Goal: Task Accomplishment & Management: Complete application form

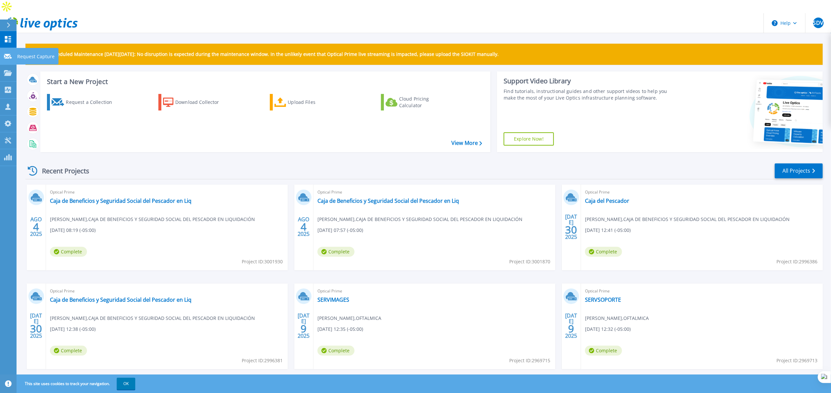
click at [2, 53] on link "Request Capture Request Capture" at bounding box center [8, 56] width 17 height 17
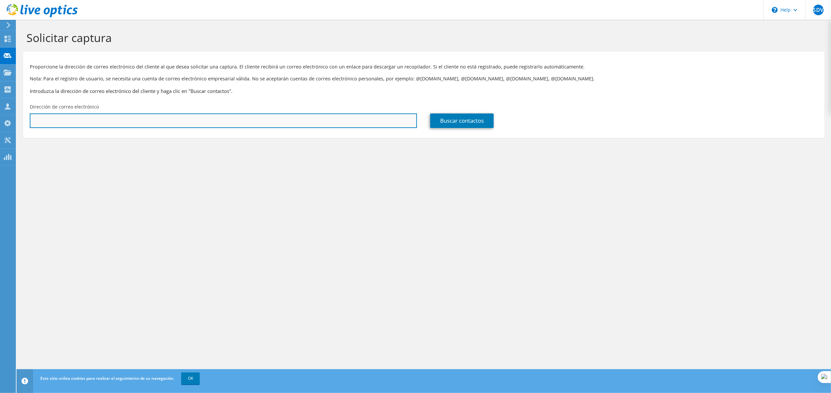
click at [200, 119] on input "text" at bounding box center [223, 120] width 387 height 15
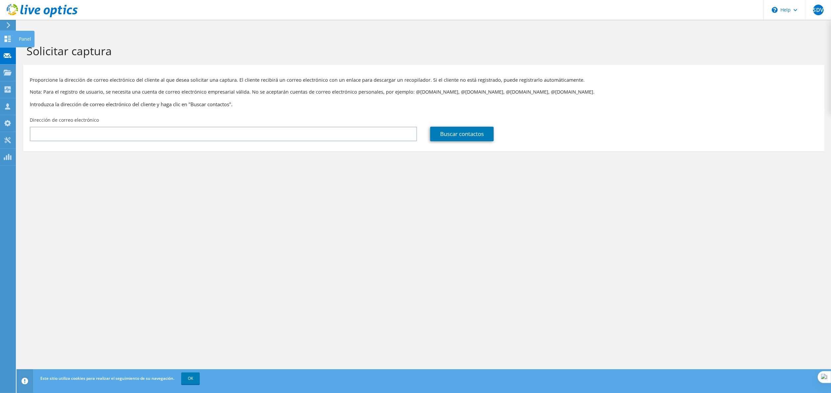
click at [7, 38] on use at bounding box center [8, 39] width 6 height 6
click at [5, 57] on use at bounding box center [8, 55] width 8 height 5
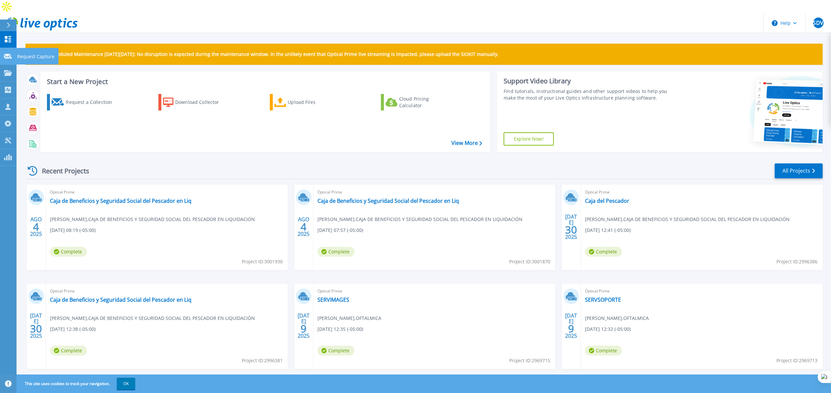
click at [5, 52] on link "Request Capture Request Capture" at bounding box center [8, 56] width 17 height 17
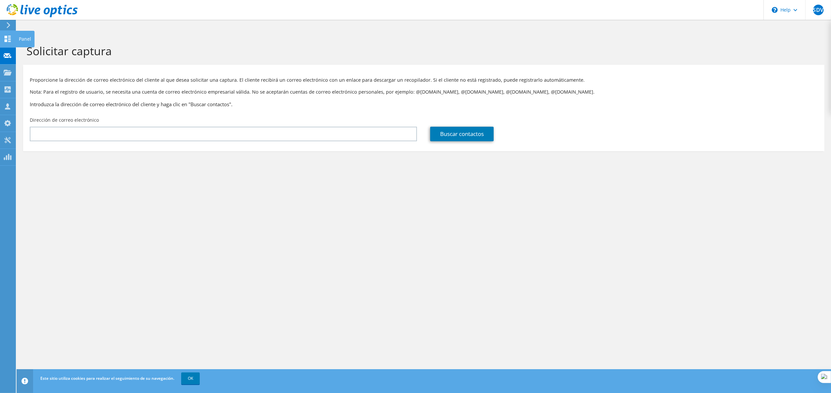
click at [10, 36] on icon at bounding box center [8, 39] width 8 height 6
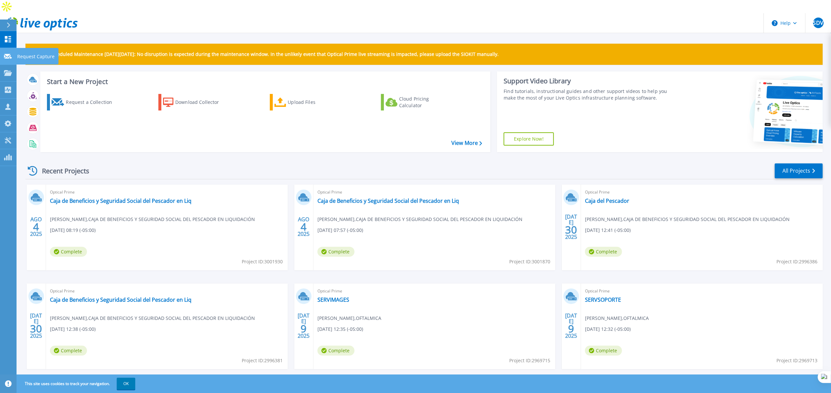
click at [7, 62] on link "Request Capture Request Capture" at bounding box center [8, 56] width 17 height 17
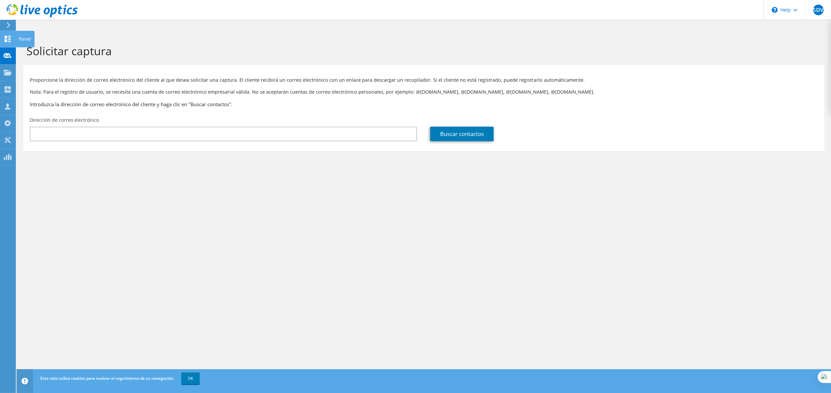
click at [9, 36] on icon at bounding box center [8, 39] width 8 height 6
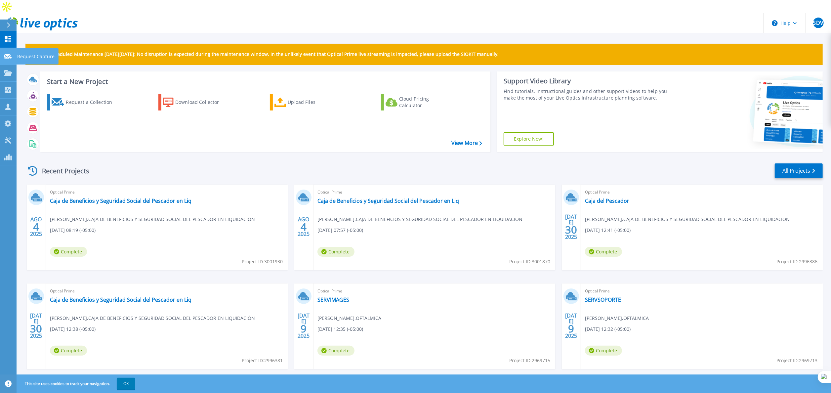
click at [2, 54] on link "Request Capture Request Capture" at bounding box center [8, 56] width 17 height 17
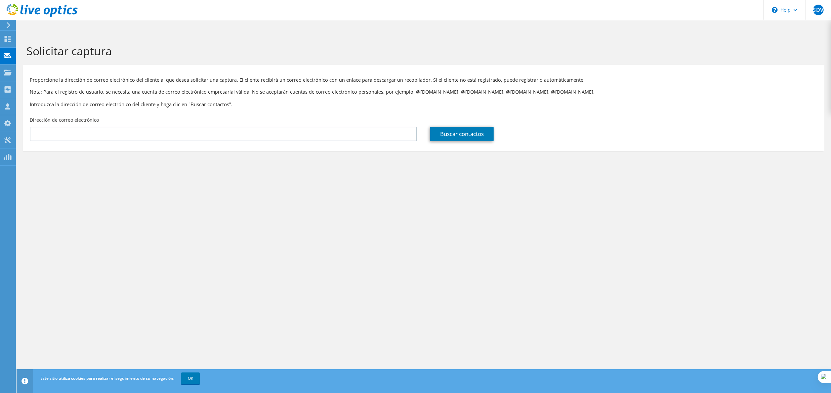
click at [0, 5] on html "SDV Asociado de canal Suzie Diaz Villar sdiaz@winempresas.pe Optical Technologi…" at bounding box center [415, 196] width 831 height 393
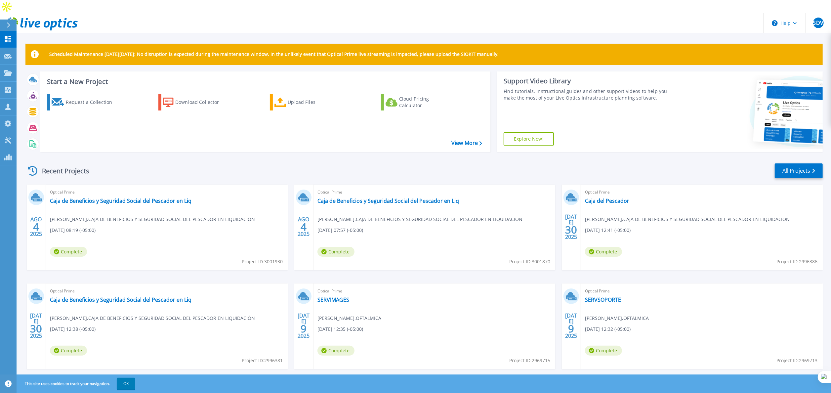
click at [92, 98] on div "Request a Collection Download Collector Upload Files Cloud Pricing Calculator" at bounding box center [265, 119] width 446 height 60
click at [90, 96] on div "Request a Collection" at bounding box center [92, 102] width 53 height 13
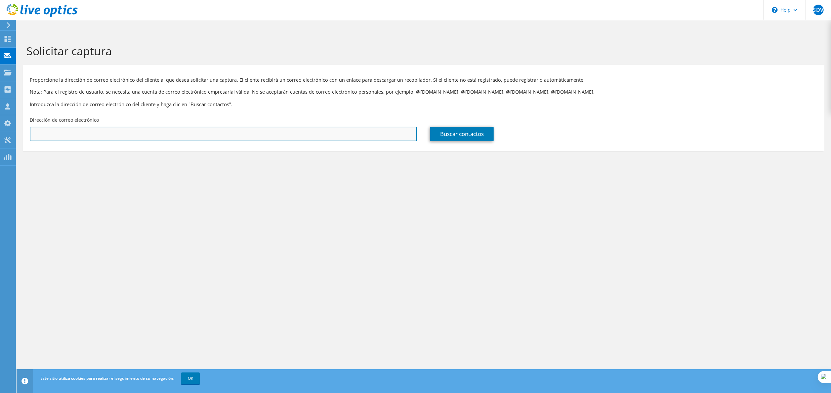
click at [108, 127] on input "text" at bounding box center [223, 134] width 387 height 15
paste input "[EMAIL_ADDRESS][DOMAIN_NAME]"
type input "[EMAIL_ADDRESS][DOMAIN_NAME]"
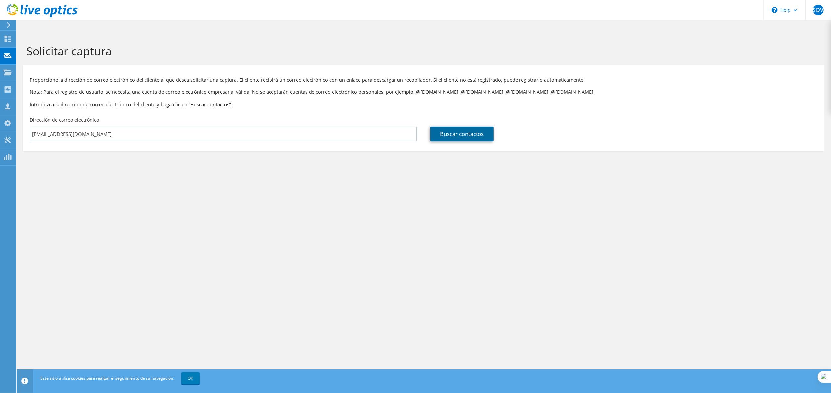
click at [449, 127] on link "Buscar contactos" at bounding box center [462, 134] width 64 height 15
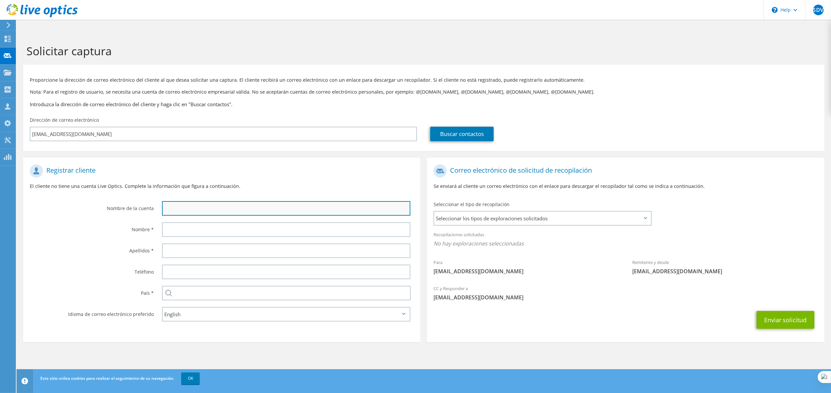
click at [277, 201] on input "text" at bounding box center [286, 208] width 248 height 15
type input "J"
type input "GRUPO [PERSON_NAME]"
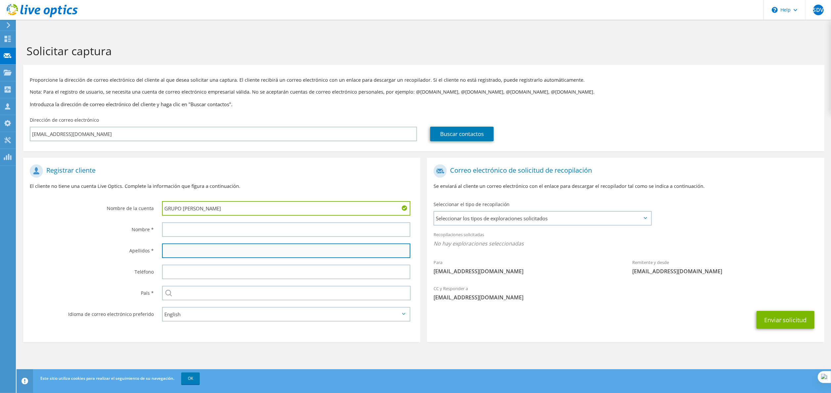
click at [252, 243] on input "text" at bounding box center [286, 250] width 248 height 15
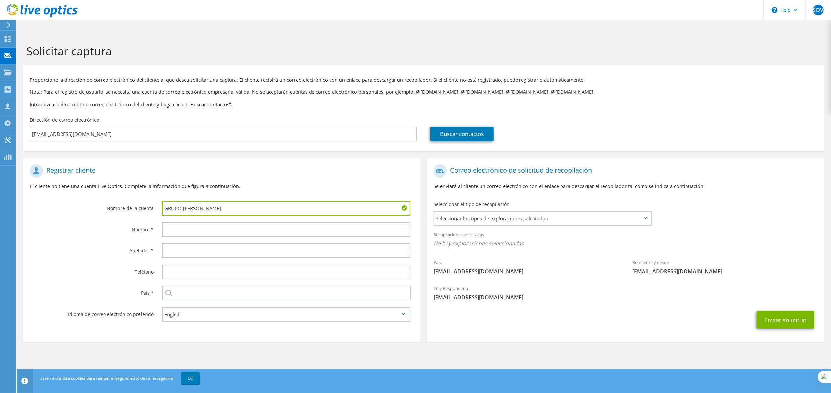
click at [205, 304] on div "English Deutsch Español Français Italiano Polski Português Русский 한국어 中文 日本語" at bounding box center [287, 314] width 265 height 21
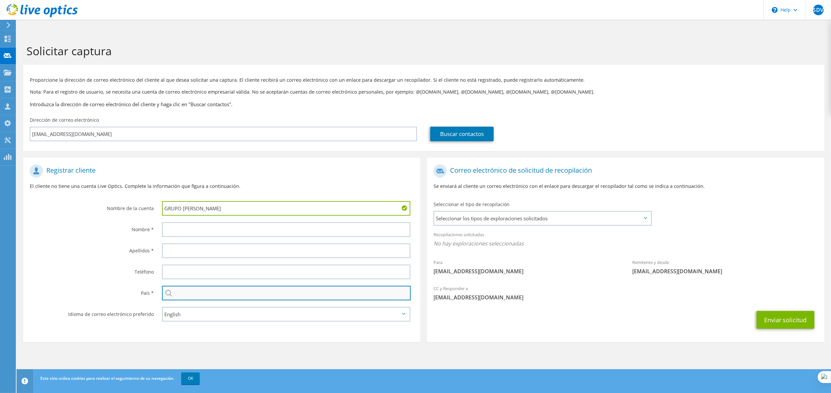
click at [203, 286] on input "text" at bounding box center [286, 293] width 249 height 15
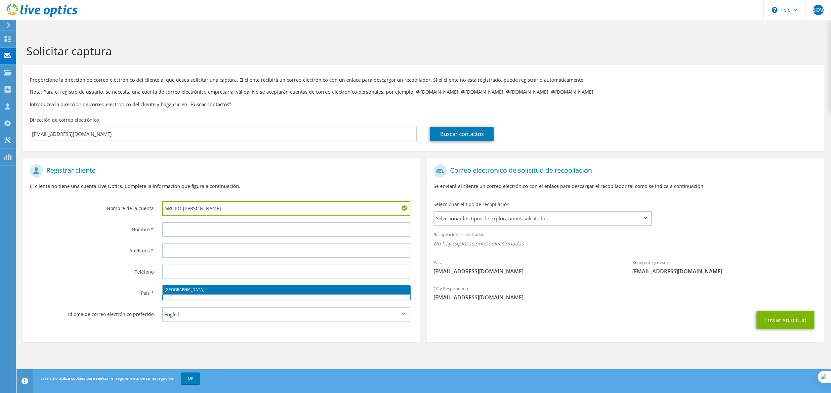
type input "PER"
click at [174, 307] on select "English Deutsch Español Français Italiano Polski Português Русский 한국어 中文 日本語" at bounding box center [286, 314] width 248 height 15
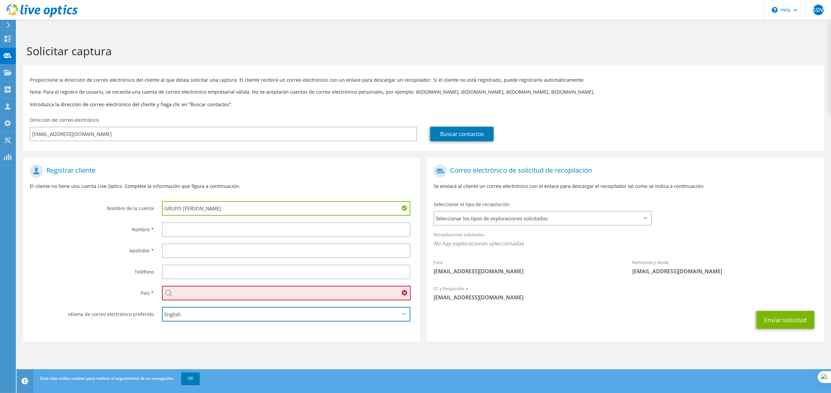
select select "pl-PL"
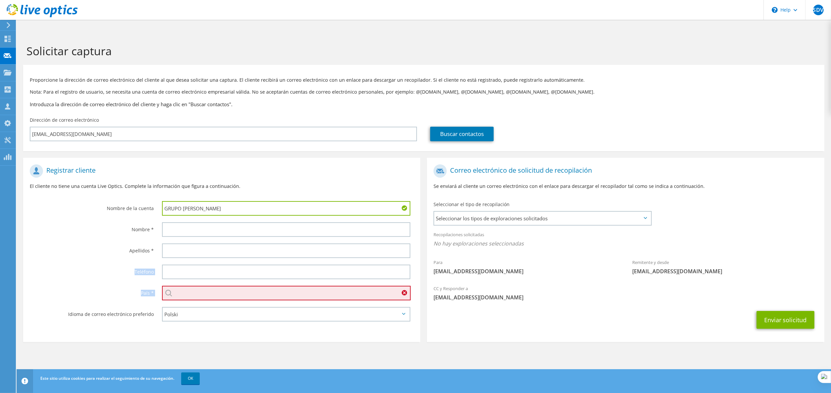
click at [15, 314] on div "SDV Asociado de canal [PERSON_NAME] [EMAIL_ADDRESS][DOMAIN_NAME] Optical Techno…" at bounding box center [415, 209] width 831 height 393
click at [240, 286] on div "Seleccionar [GEOGRAPHIC_DATA] [GEOGRAPHIC_DATA] [GEOGRAPHIC_DATA] [GEOGRAPHIC_D…" at bounding box center [287, 293] width 265 height 21
click at [228, 286] on input "text" at bounding box center [286, 293] width 249 height 15
type input "[GEOGRAPHIC_DATA]"
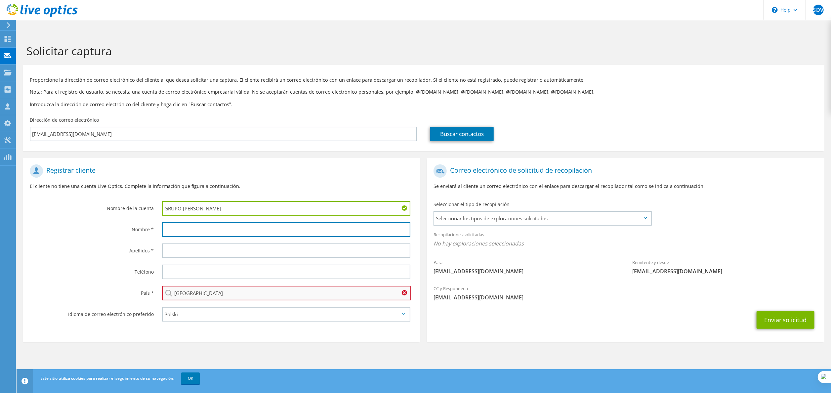
type input "[PERSON_NAME]"
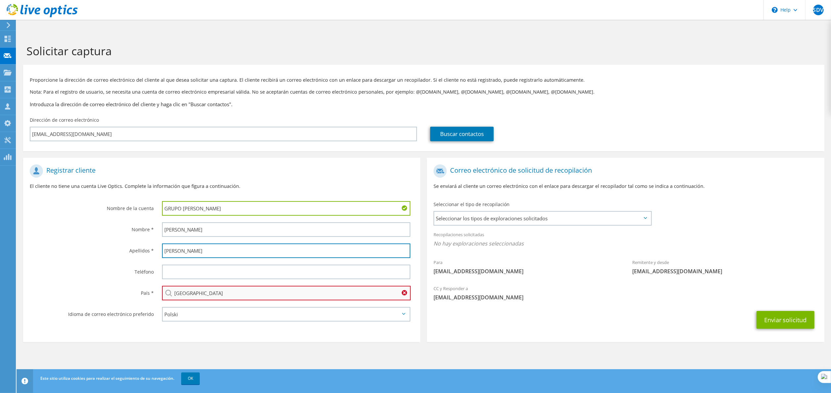
type input "965393588"
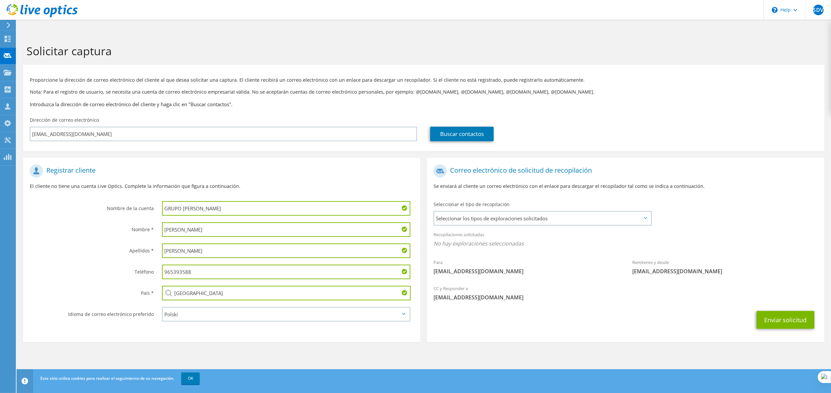
drag, startPoint x: 191, startPoint y: 223, endPoint x: 132, endPoint y: 209, distance: 59.8
click at [132, 219] on div "Nombre * [PERSON_NAME]" at bounding box center [221, 229] width 397 height 21
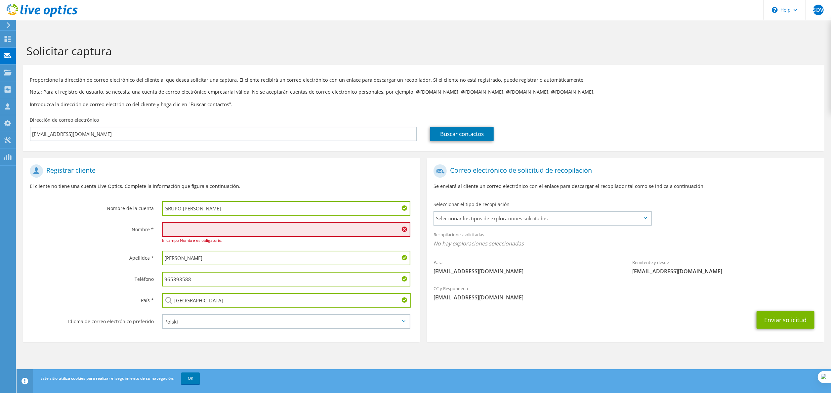
click at [181, 272] on input "965393588" at bounding box center [286, 279] width 248 height 15
click at [171, 251] on input "[PERSON_NAME]" at bounding box center [286, 258] width 248 height 15
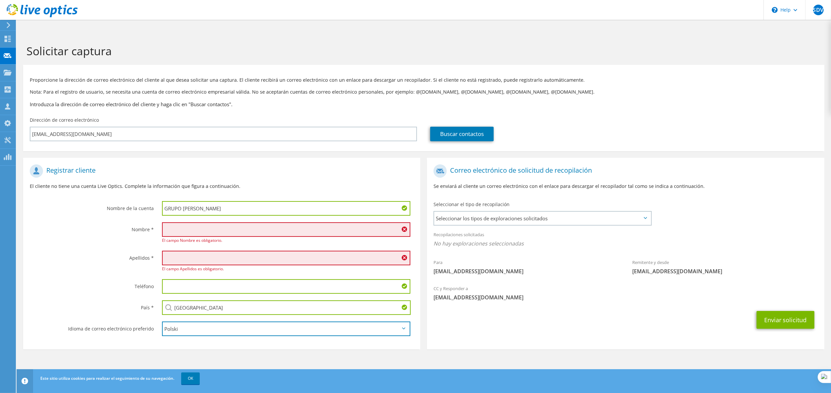
click at [177, 322] on select "English Deutsch Español Français Italiano Polski Português Русский 한국어 中文 日本語" at bounding box center [286, 329] width 248 height 15
select select "es-ES"
click at [162, 322] on select "English Deutsch Español Français Italiano Polski Português Русский 한국어 中文 日本語" at bounding box center [286, 329] width 248 height 15
click at [571, 212] on span "Seleccionar los tipos de exploraciones solicitados" at bounding box center [542, 218] width 216 height 13
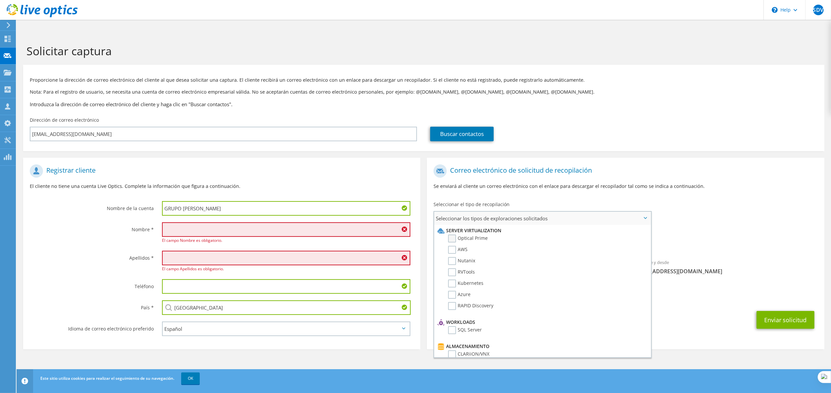
click at [478, 235] on label "Optical Prime" at bounding box center [468, 239] width 40 height 8
click at [0, 0] on input "Optical Prime" at bounding box center [0, 0] width 0 height 0
click at [659, 201] on div "Seleccionar el tipo de recopilación Seleccionar los tipos de exploraciones soli…" at bounding box center [543, 213] width 232 height 30
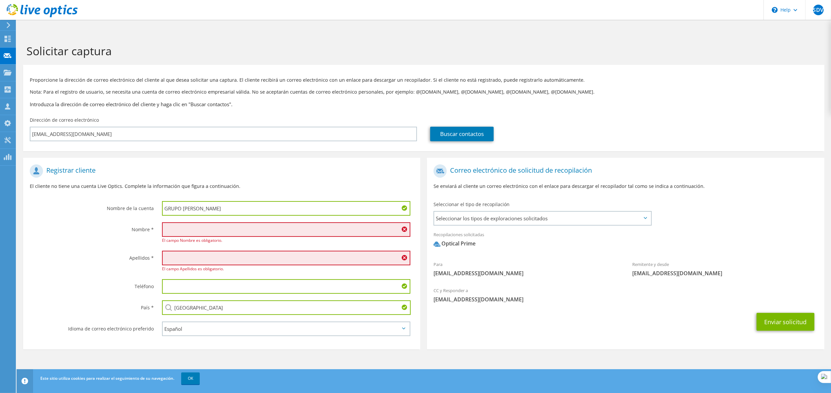
click at [260, 222] on input "text" at bounding box center [286, 229] width 248 height 15
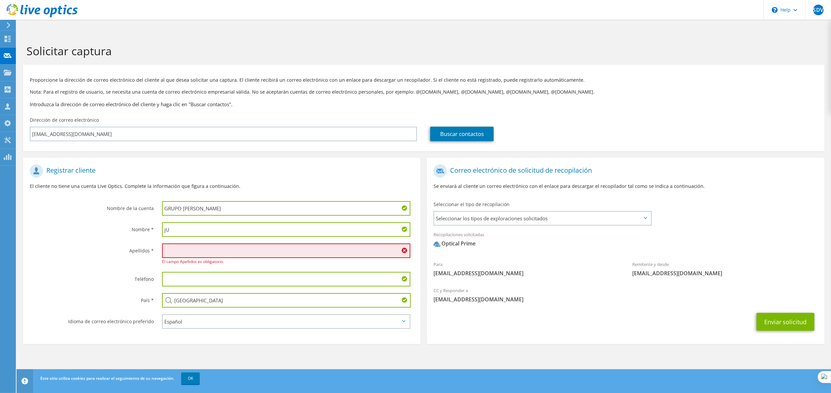
type input "j"
type input "[PERSON_NAME]"
click at [215, 243] on input "text" at bounding box center [286, 250] width 248 height 15
type input "C"
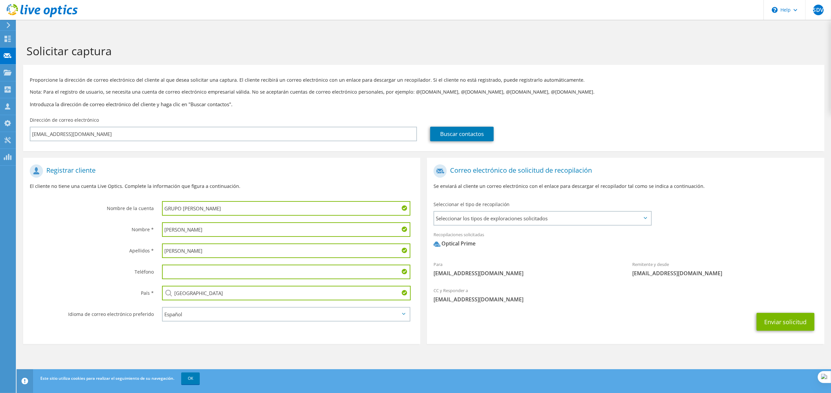
type input "[PERSON_NAME]"
click at [88, 265] on label "Teléfono" at bounding box center [92, 270] width 124 height 11
click at [783, 313] on button "Enviar solicitud" at bounding box center [786, 322] width 58 height 18
